Goal: Obtain resource: Obtain resource

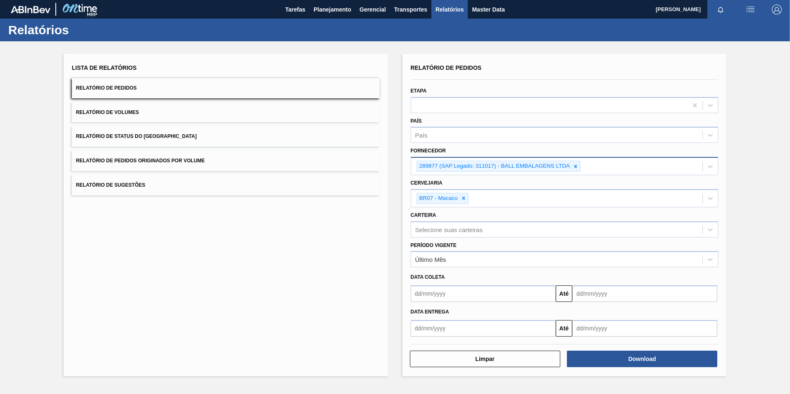
click at [560, 165] on icon at bounding box center [575, 167] width 6 height 6
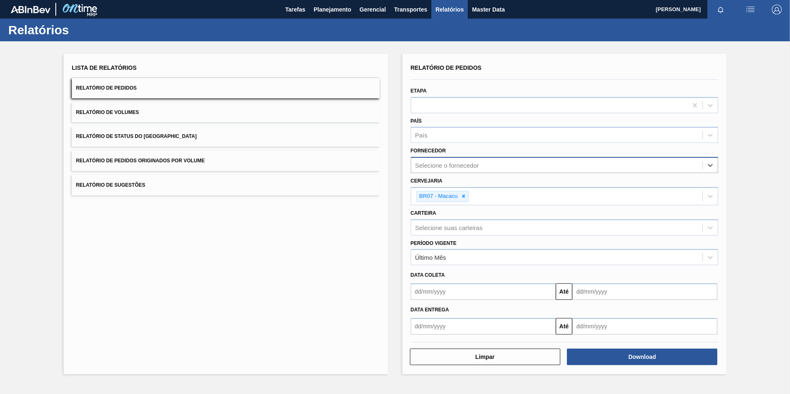
paste input "327858"
type input "327858"
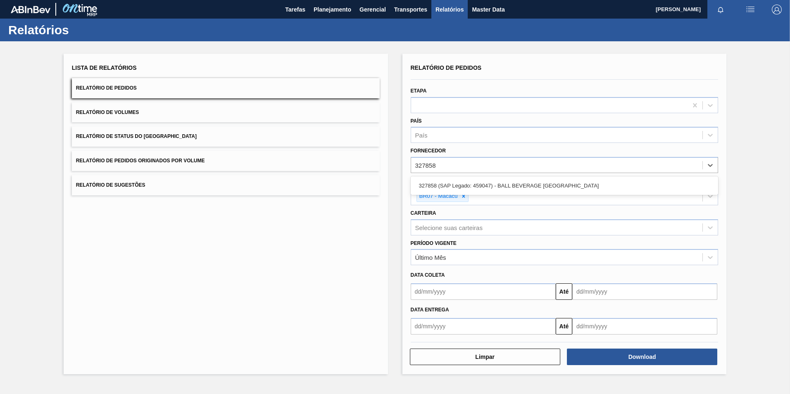
click at [482, 187] on div "327858 (SAP Legado: 459047) - BALL BEVERAGE [GEOGRAPHIC_DATA]" at bounding box center [565, 185] width 308 height 15
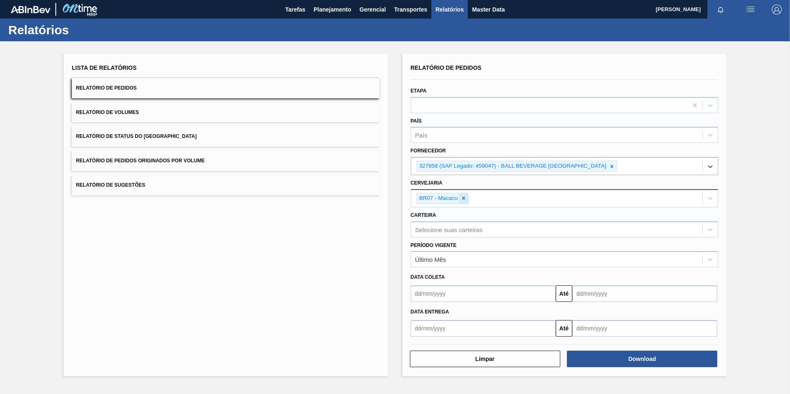
click at [463, 199] on icon at bounding box center [463, 198] width 3 height 3
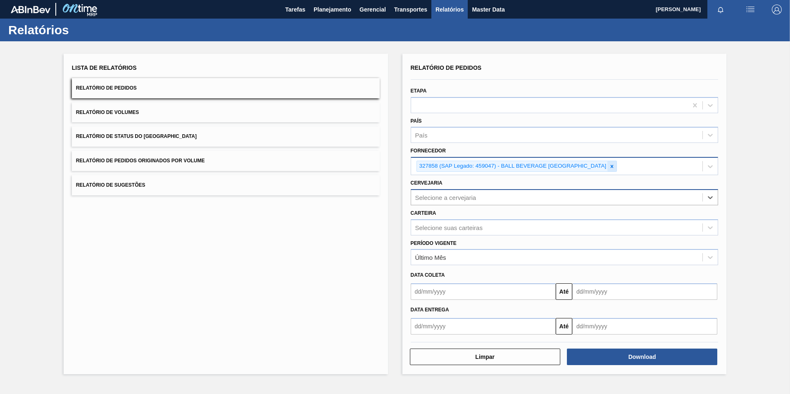
click at [560, 164] on icon at bounding box center [612, 167] width 6 height 6
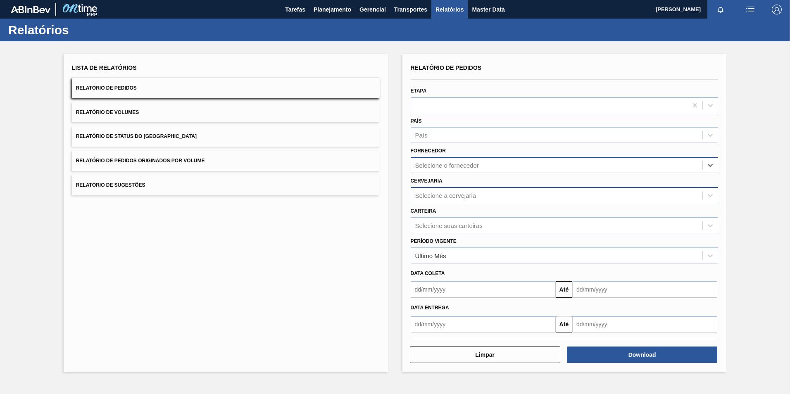
paste input "327858"
type input "327858"
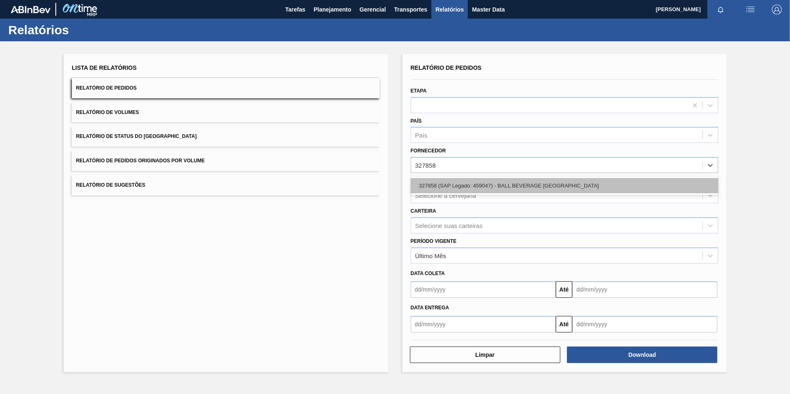
click at [454, 182] on div "327858 (SAP Legado: 459047) - BALL BEVERAGE [GEOGRAPHIC_DATA]" at bounding box center [565, 185] width 308 height 15
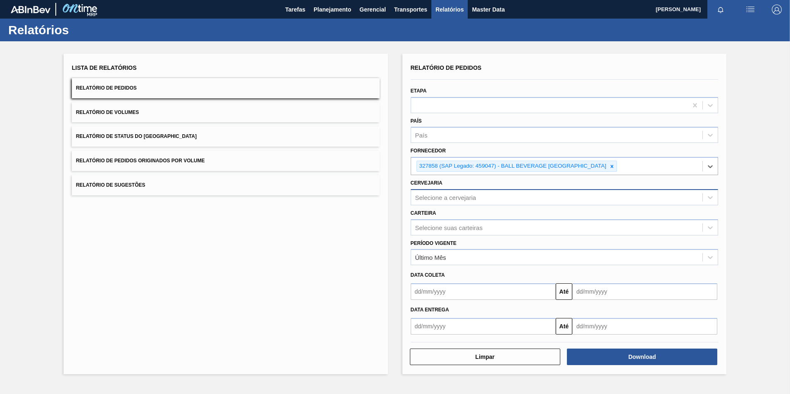
click at [447, 194] on div "Selecione a cervejaria" at bounding box center [557, 197] width 292 height 12
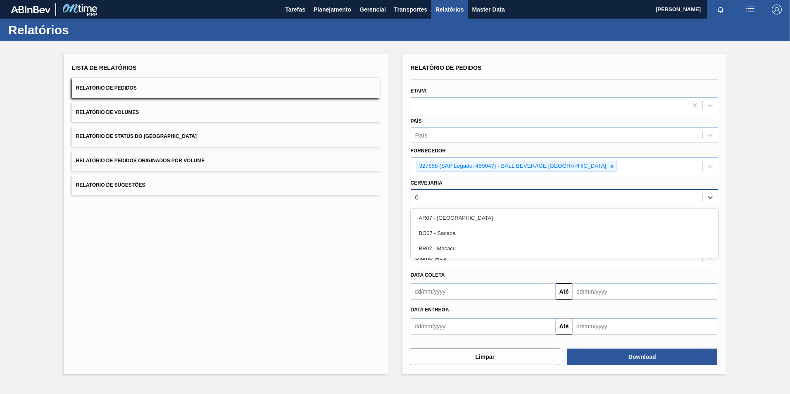
type input "07"
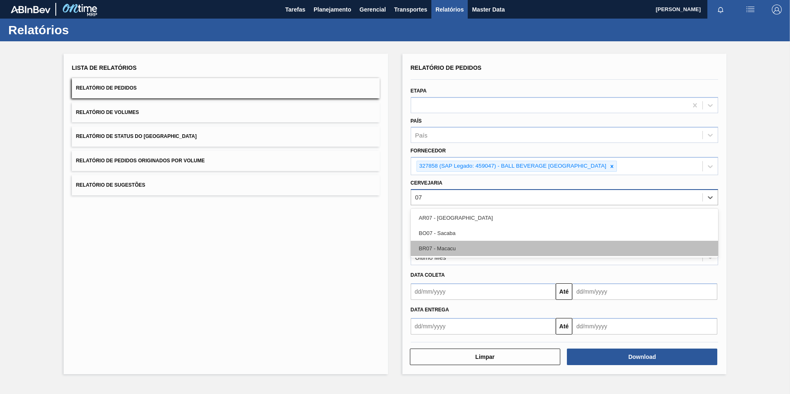
click at [444, 252] on div "BR07 - Macacu" at bounding box center [565, 248] width 308 height 15
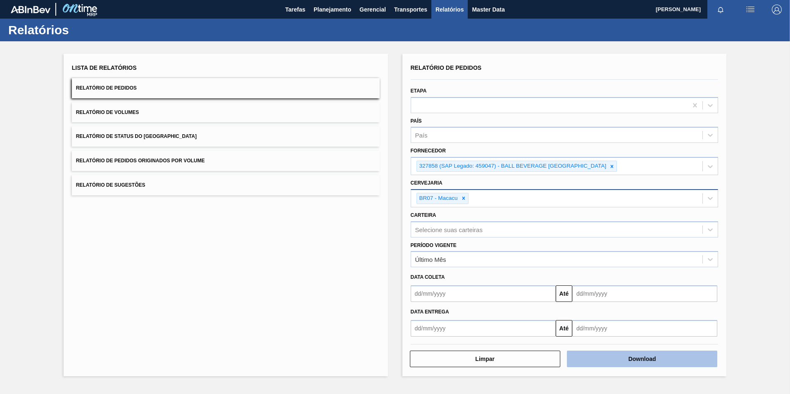
click at [560, 265] on button "Download" at bounding box center [642, 359] width 150 height 17
